Goal: Task Accomplishment & Management: Manage account settings

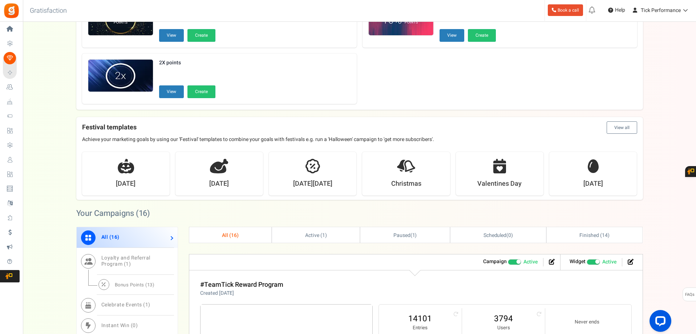
scroll to position [145, 0]
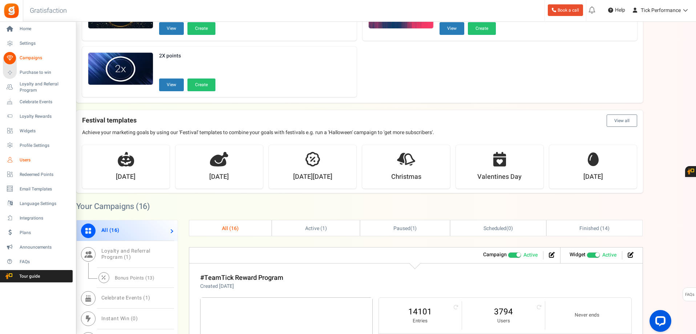
click at [32, 159] on span "Users" at bounding box center [45, 160] width 51 height 6
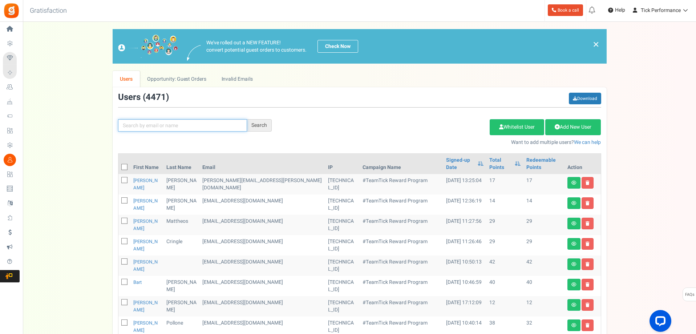
click at [202, 128] on input "text" at bounding box center [182, 125] width 129 height 12
paste input "High Performance Transmission in [GEOGRAPHIC_DATA], Il."
type input "High Performance Transmission in [GEOGRAPHIC_DATA], Il."
paste input "[EMAIL_ADDRESS][DOMAIN_NAME]"
type input "[EMAIL_ADDRESS][DOMAIN_NAME]"
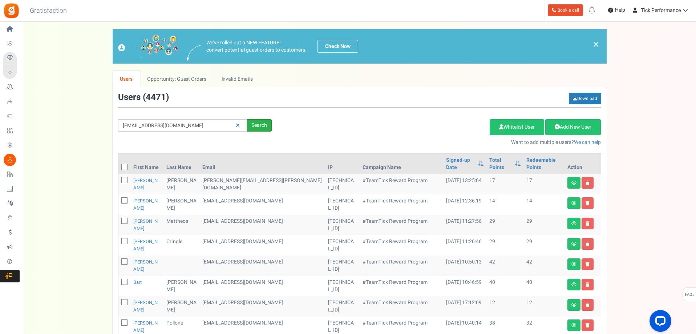
click at [257, 121] on div "Search" at bounding box center [259, 125] width 25 height 12
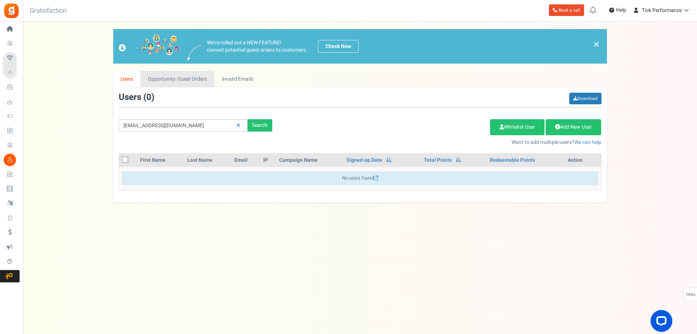
click at [165, 77] on link "Opportunity: Guest Orders" at bounding box center [178, 79] width 74 height 16
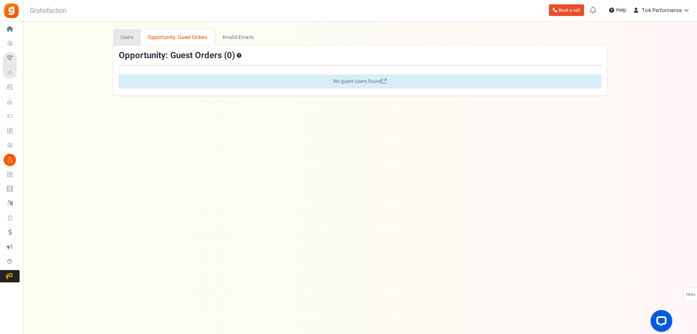
click at [136, 42] on link "Users" at bounding box center [127, 37] width 28 height 16
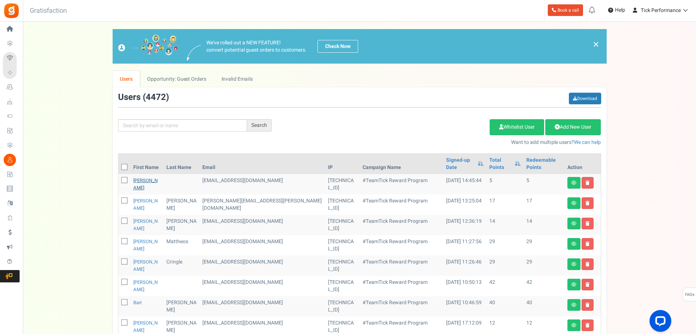
click at [157, 177] on link "William Grimek" at bounding box center [145, 184] width 24 height 14
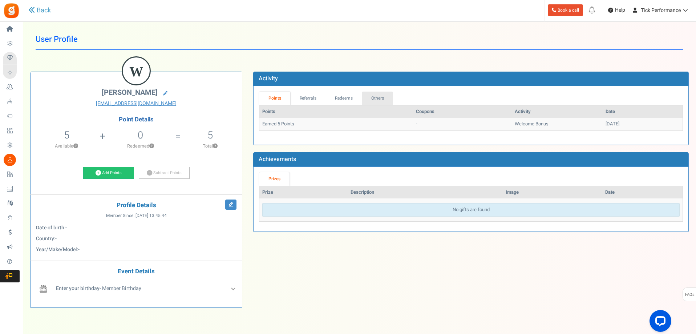
click at [378, 97] on link "Others" at bounding box center [377, 97] width 31 height 13
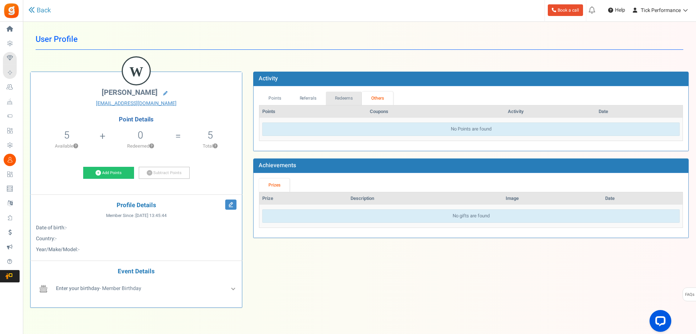
click at [344, 97] on link "Redeems" at bounding box center [344, 97] width 36 height 13
click at [317, 101] on link "Referrals" at bounding box center [308, 97] width 36 height 13
click at [274, 102] on link "Points" at bounding box center [274, 97] width 31 height 13
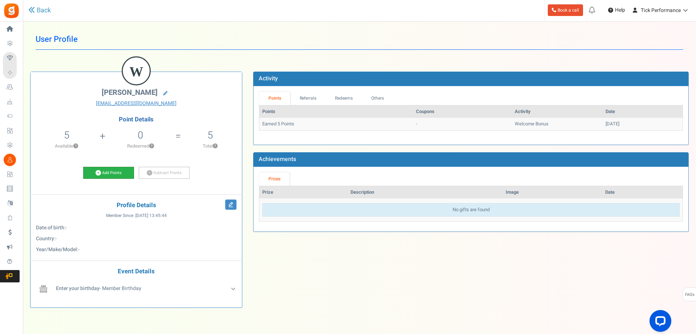
click at [123, 171] on link "Add Points" at bounding box center [108, 173] width 51 height 12
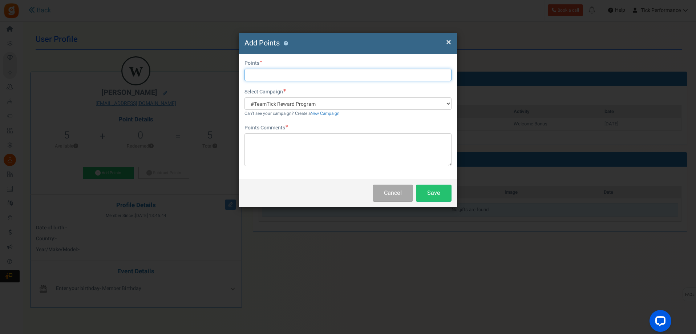
click at [269, 73] on input "text" at bounding box center [347, 75] width 207 height 12
paste input "192759"
type input "192759"
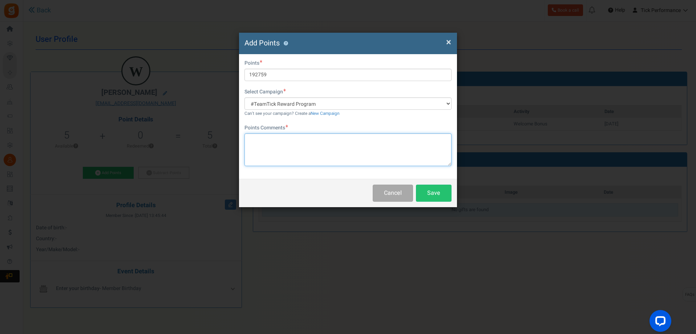
click at [303, 155] on textarea at bounding box center [347, 149] width 207 height 33
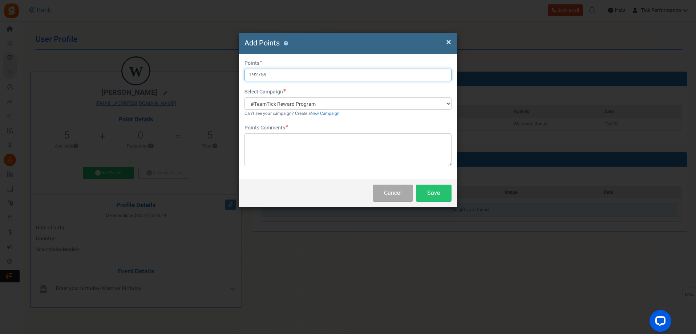
click at [297, 70] on input "192759" at bounding box center [347, 75] width 207 height 12
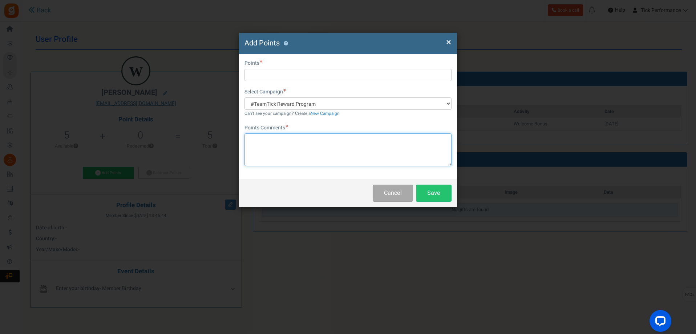
click at [286, 146] on textarea at bounding box center [347, 149] width 207 height 33
paste textarea "192759"
type textarea "192759"
click at [267, 66] on div "Do you want to give Extra Points ? Yes No" at bounding box center [347, 64] width 207 height 9
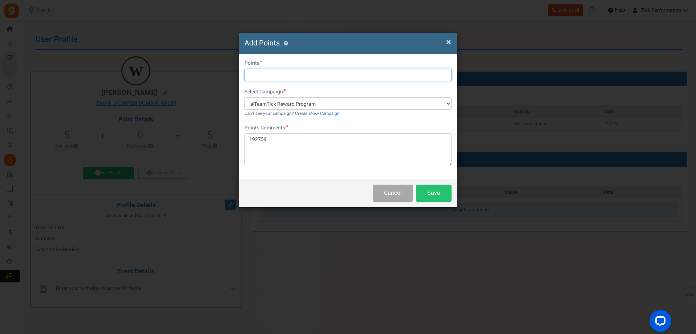
click at [267, 71] on input "text" at bounding box center [347, 75] width 207 height 12
type input "18"
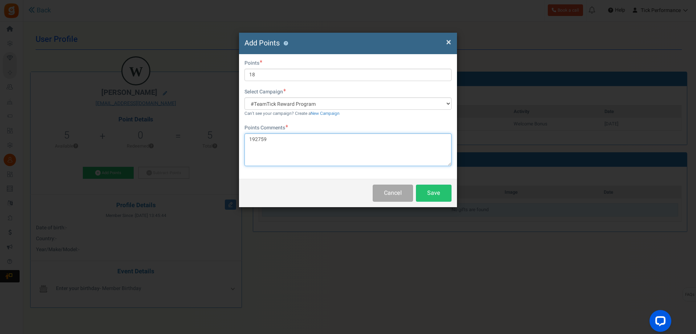
click at [249, 139] on textarea "192759" at bounding box center [347, 149] width 207 height 33
click at [365, 140] on textarea "18 points added for Order #192759" at bounding box center [347, 149] width 207 height 33
type textarea "18 points added for Order #192759"
click at [429, 189] on button "Save" at bounding box center [434, 192] width 36 height 17
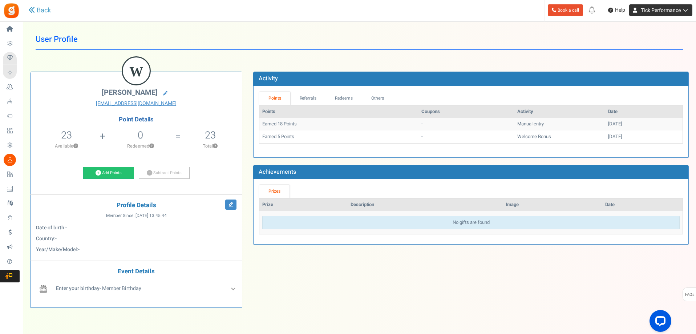
click at [681, 12] on icon at bounding box center [683, 10] width 7 height 5
